Goal: Information Seeking & Learning: Find specific fact

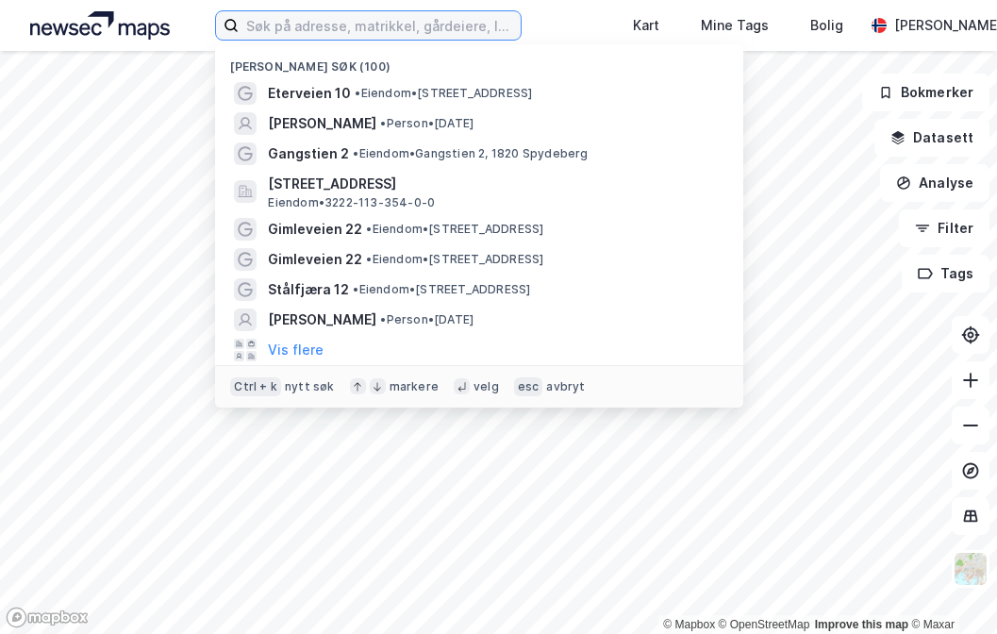
click at [396, 25] on input at bounding box center [380, 25] width 282 height 28
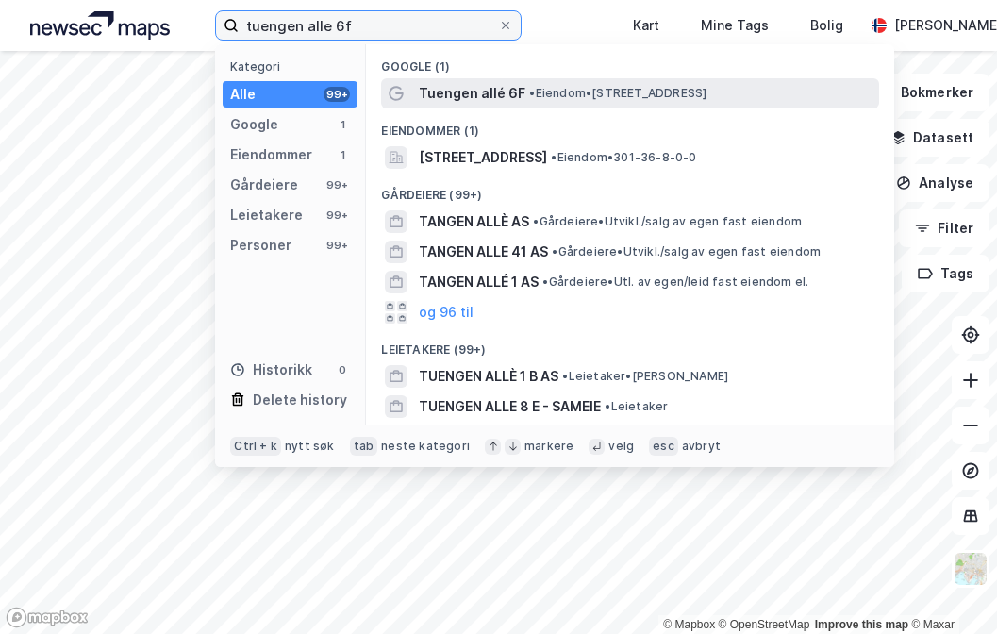
type input "tuengen alle 6f"
click at [507, 95] on span "Tuengen allé 6F" at bounding box center [472, 93] width 107 height 23
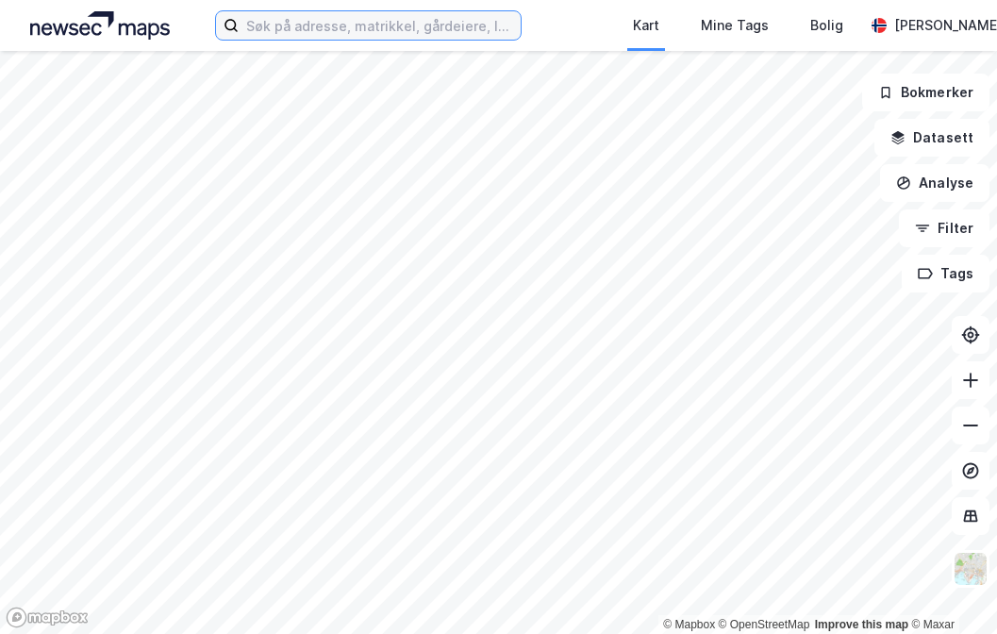
click at [379, 27] on input at bounding box center [380, 25] width 282 height 28
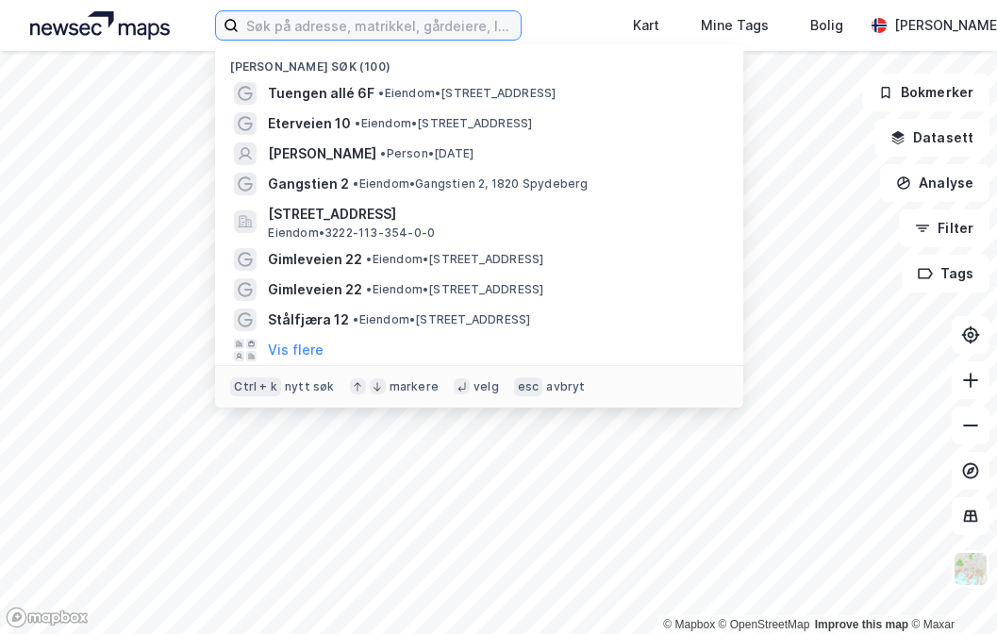
paste input "Symreveien 45 og 49, 1470 [GEOGRAPHIC_DATA]"
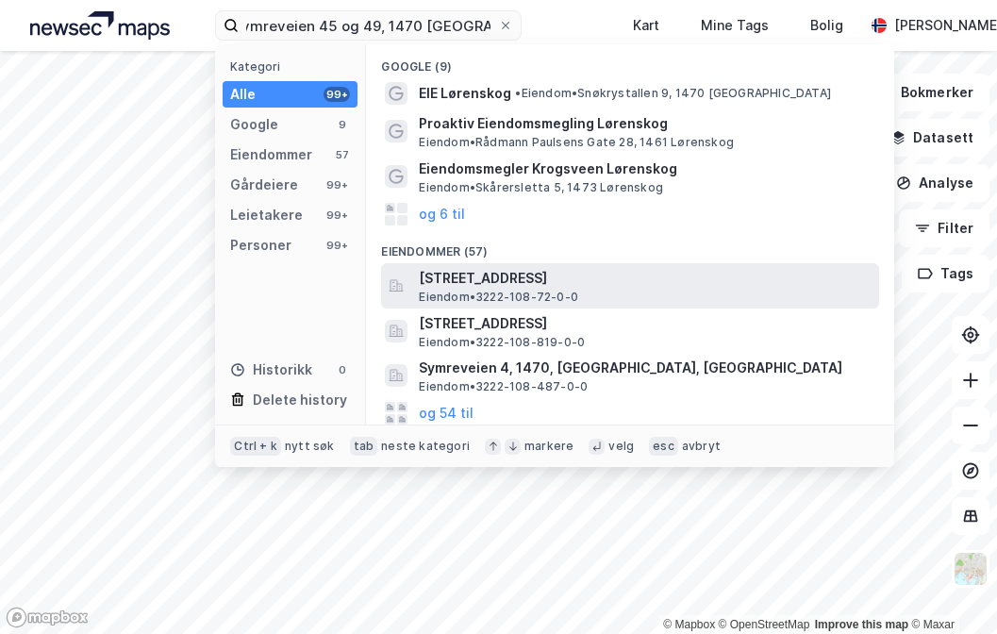
click at [525, 281] on span "[STREET_ADDRESS]" at bounding box center [645, 278] width 453 height 23
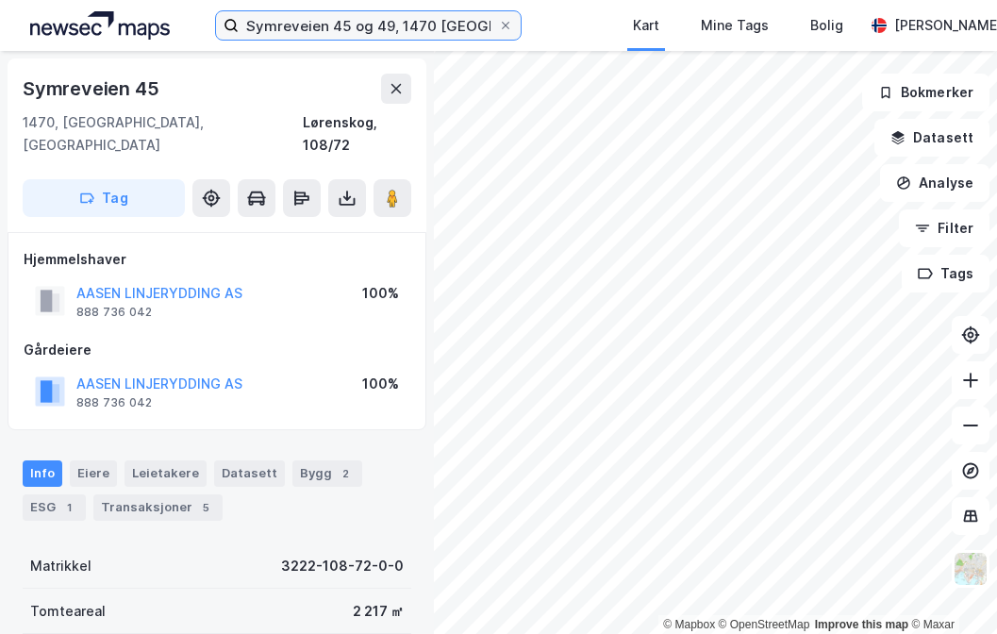
click at [397, 26] on input "Symreveien 45 og 49, 1470 [GEOGRAPHIC_DATA]" at bounding box center [368, 25] width 259 height 28
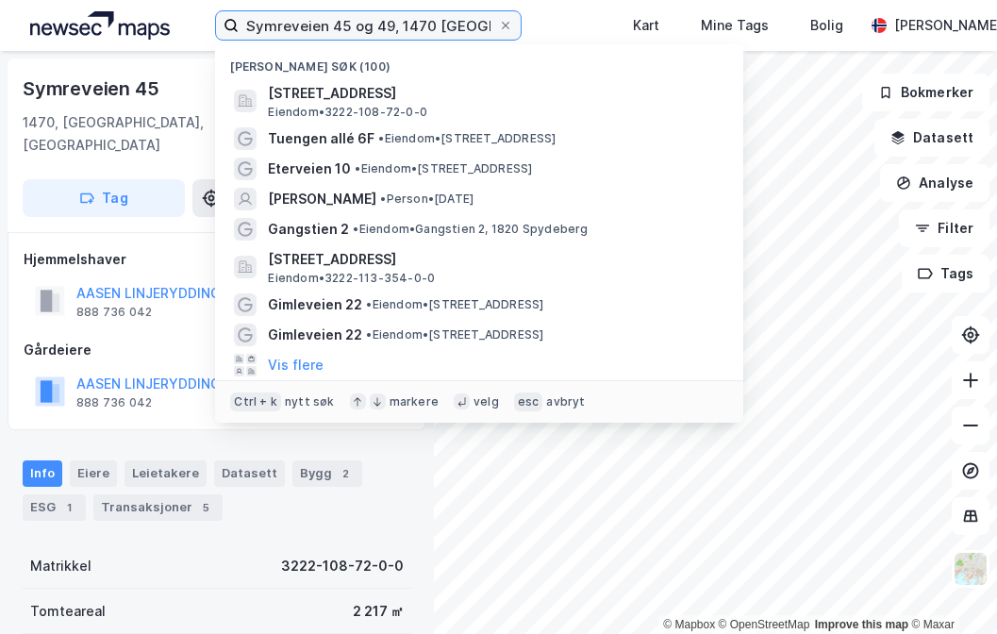
scroll to position [0, 14]
drag, startPoint x: 390, startPoint y: 27, endPoint x: 656, endPoint y: 26, distance: 266.1
click at [633, 26] on div "Symreveien 45 og 49, 1470 Lørenskog Nylige søk (100) Symreveien 45, 1470, [GEOG…" at bounding box center [498, 25] width 997 height 51
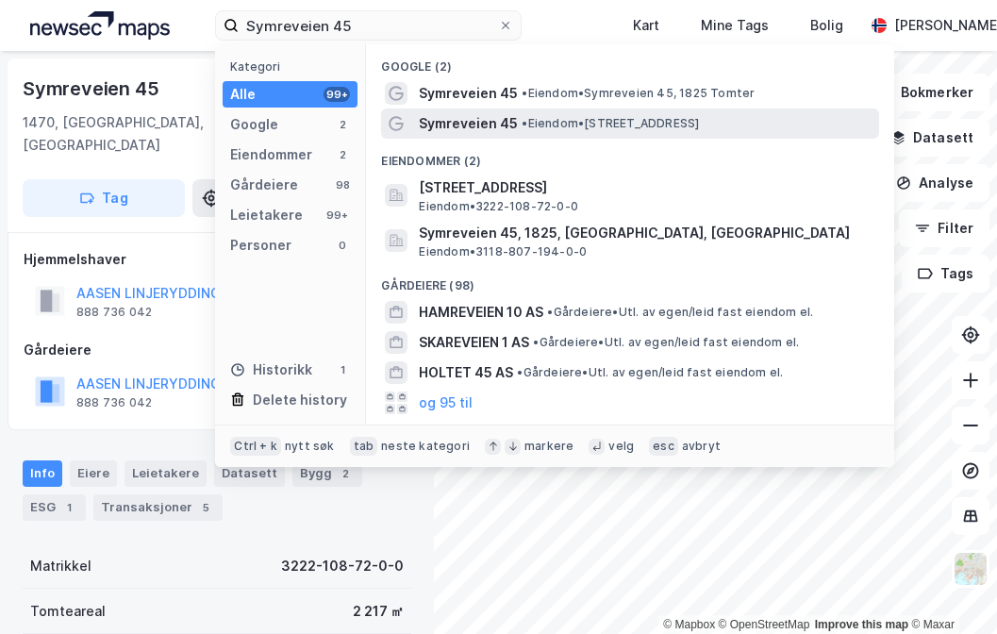
click at [564, 121] on span "• Eiendom • [STREET_ADDRESS]" at bounding box center [610, 123] width 177 height 15
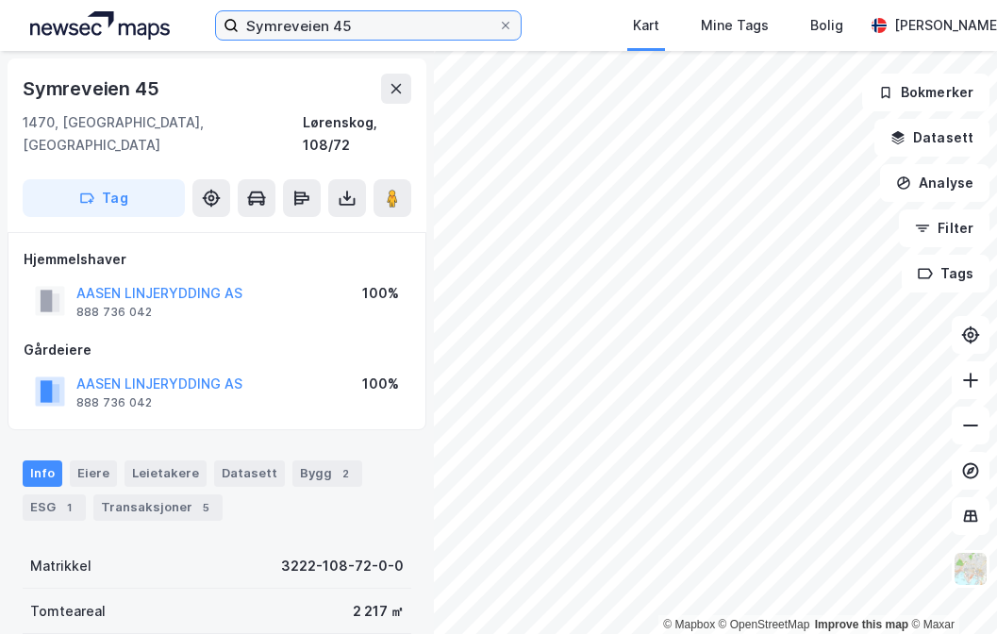
click at [426, 17] on input "Symreveien 45" at bounding box center [368, 25] width 259 height 28
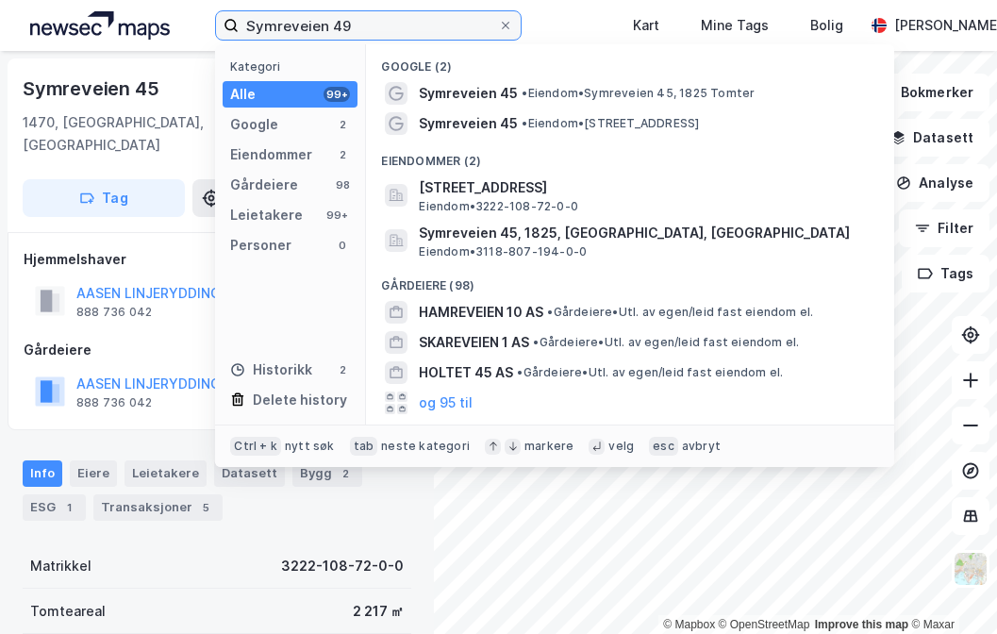
type input "Symreveien 49"
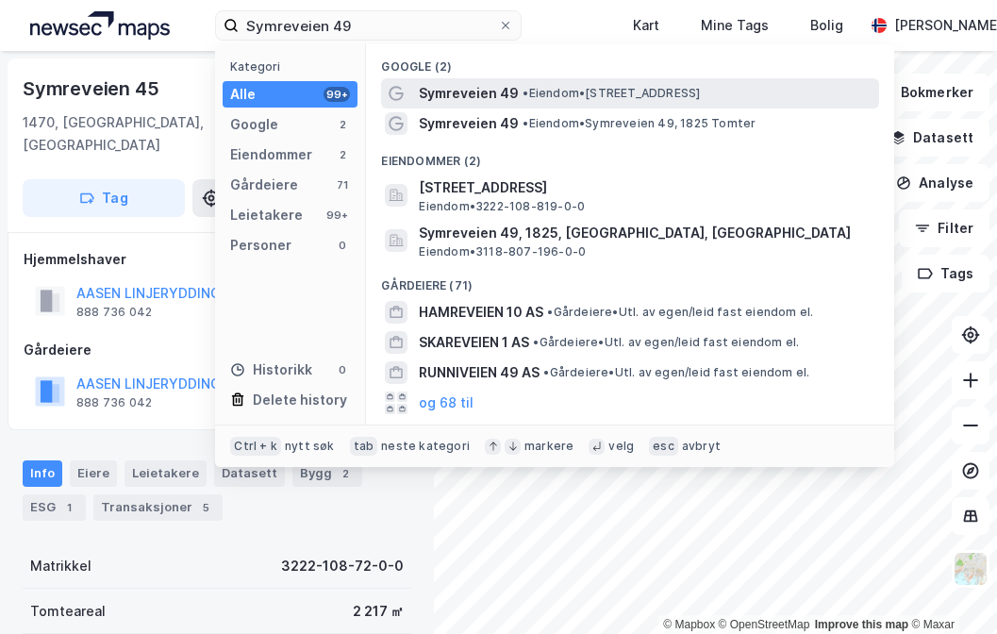
click at [538, 89] on span "• Eiendom • [STREET_ADDRESS]" at bounding box center [611, 93] width 177 height 15
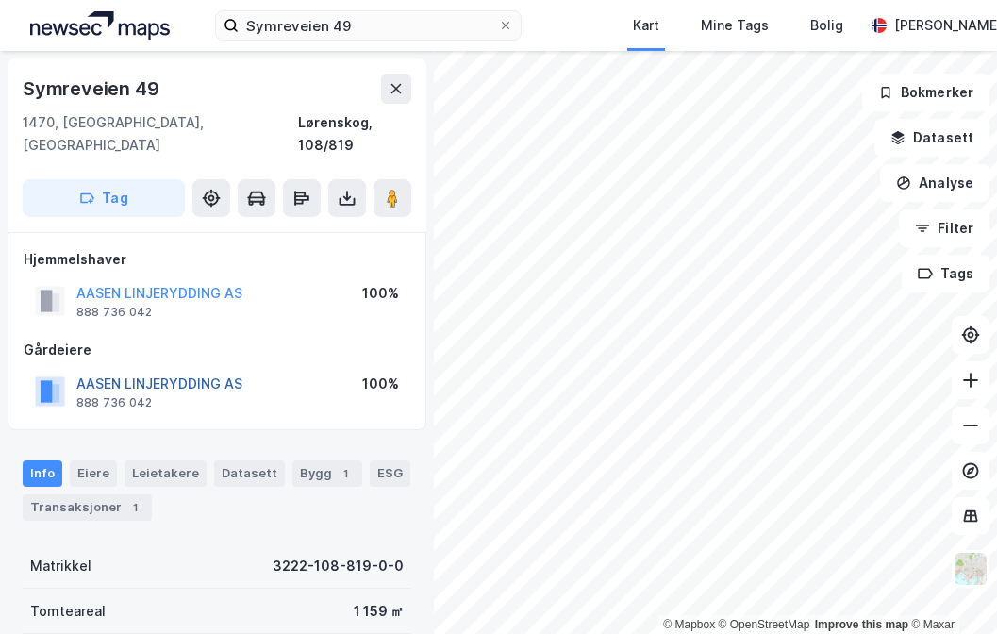
click at [0, 0] on button "AASEN LINJERYDDING AS" at bounding box center [0, 0] width 0 height 0
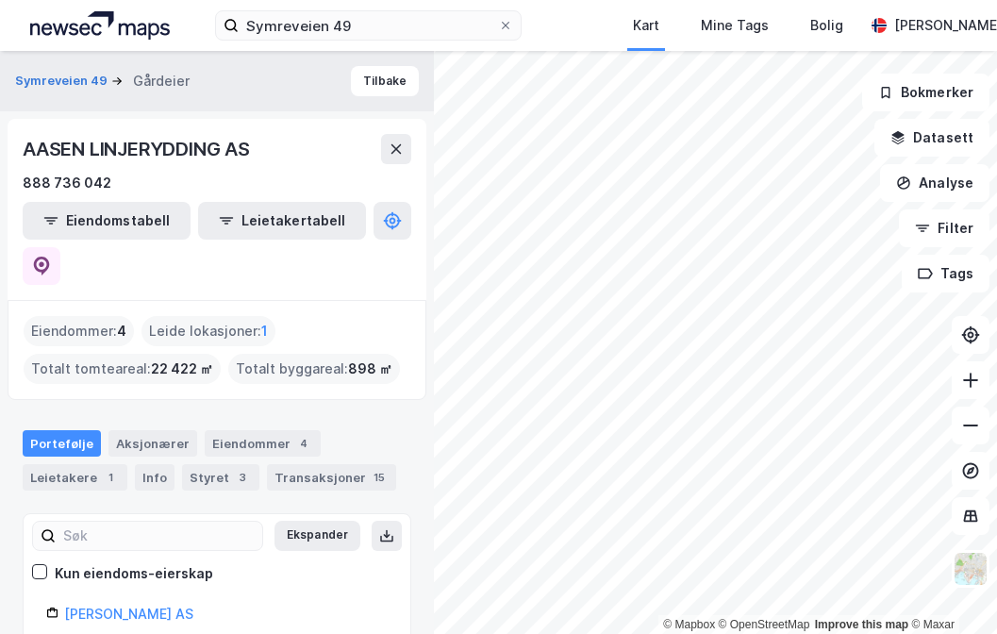
scroll to position [120, 0]
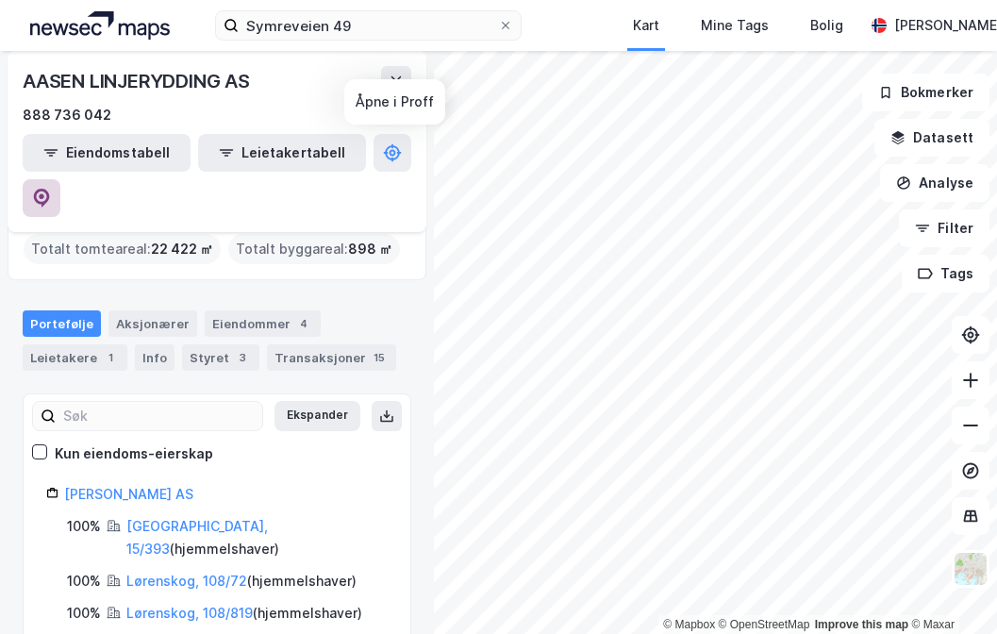
click at [50, 189] on icon at bounding box center [42, 198] width 16 height 19
